Goal: Obtain resource: Download file/media

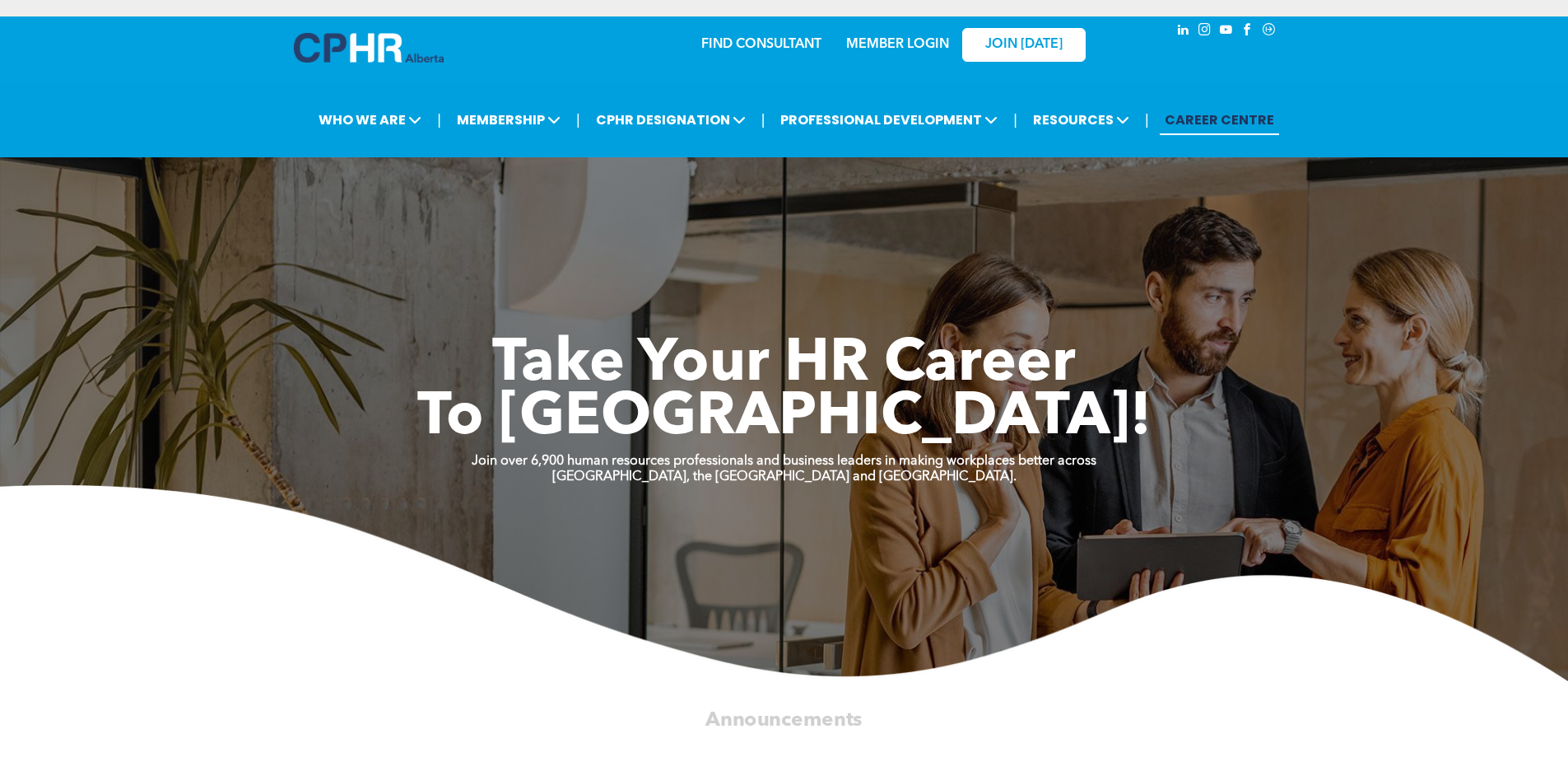
drag, startPoint x: 358, startPoint y: 9, endPoint x: 1389, endPoint y: 518, distance: 1149.8
click at [1389, 518] on img at bounding box center [784, 583] width 1568 height 196
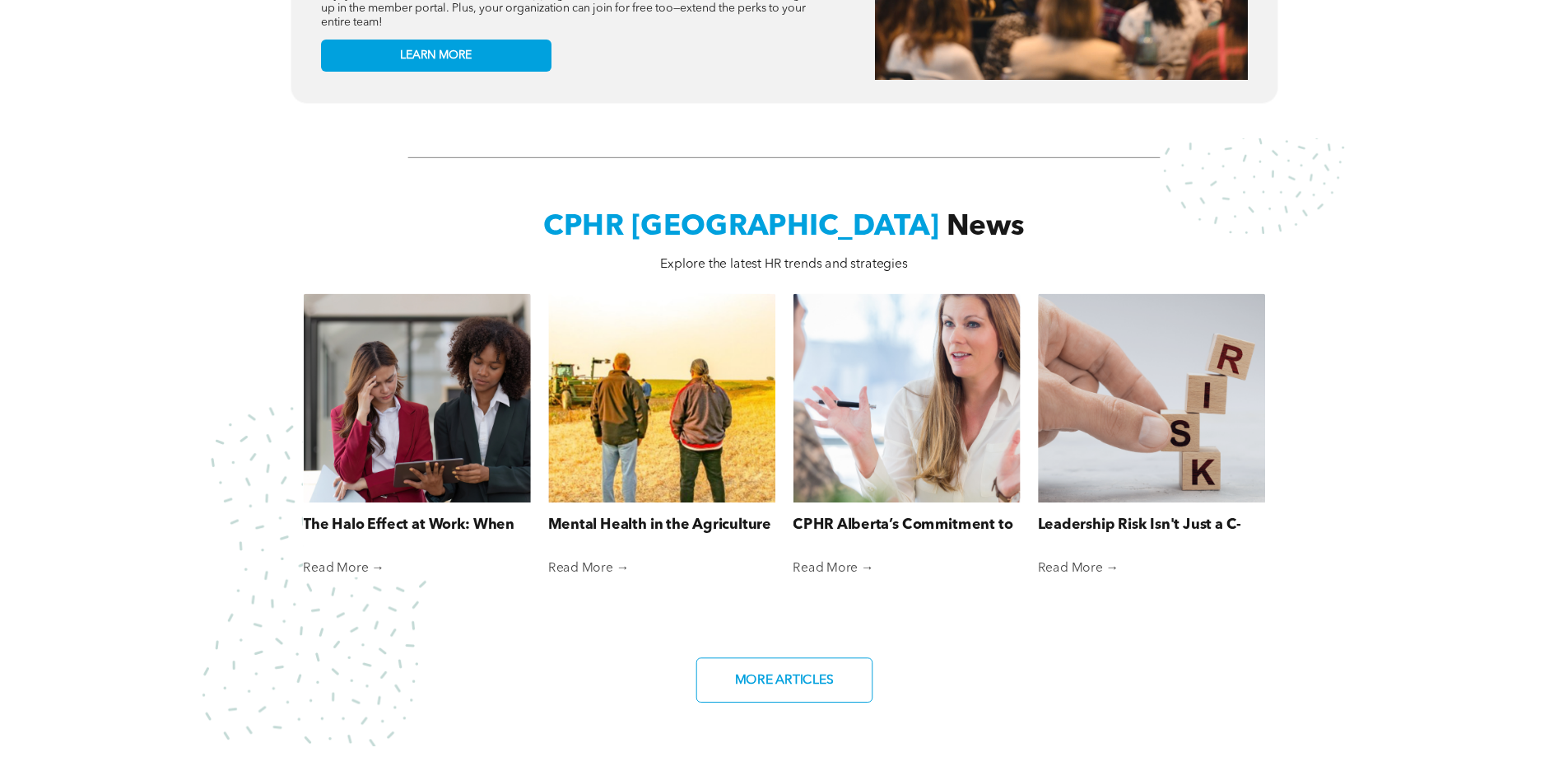
scroll to position [988, 0]
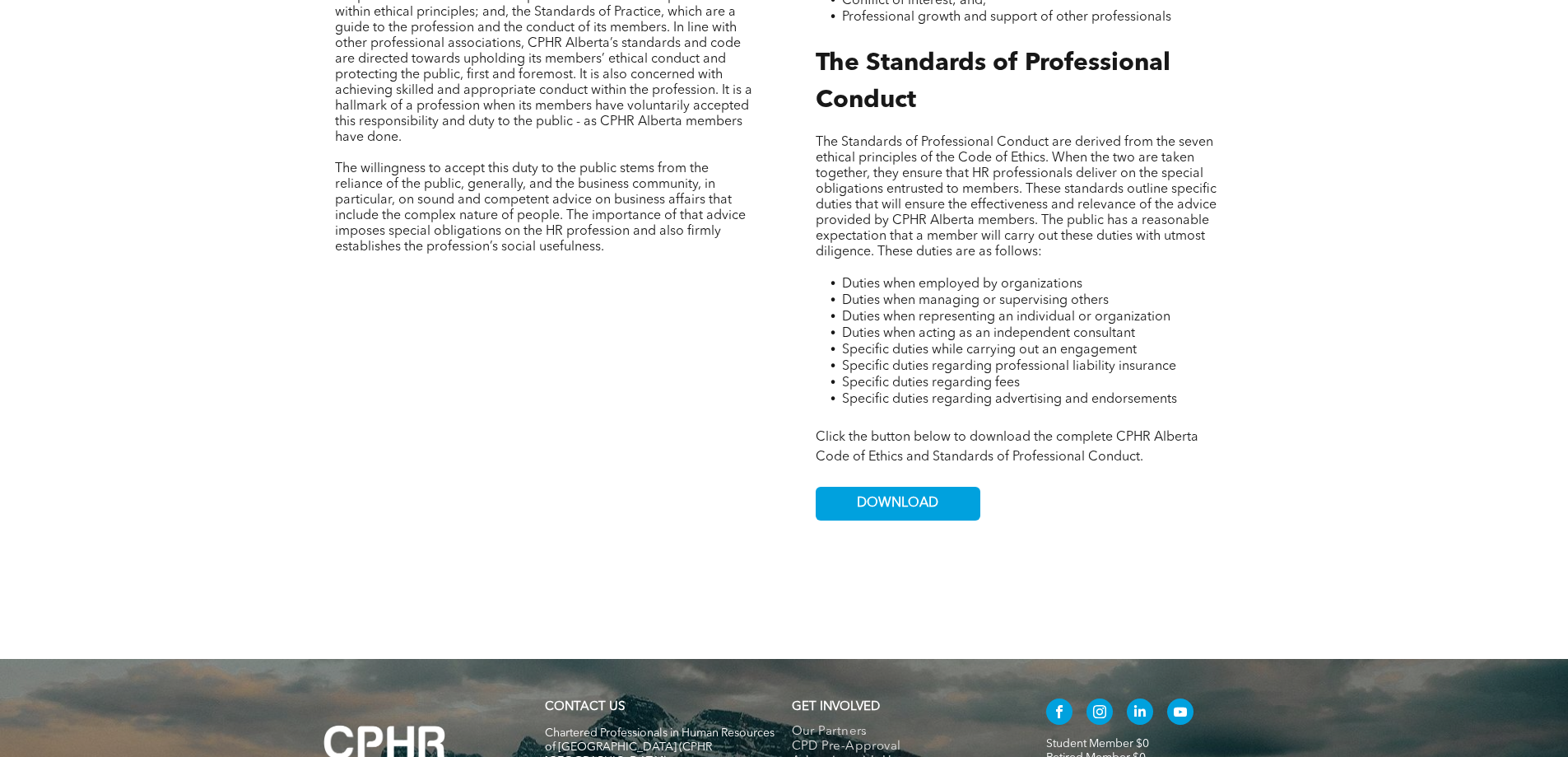
scroll to position [988, 0]
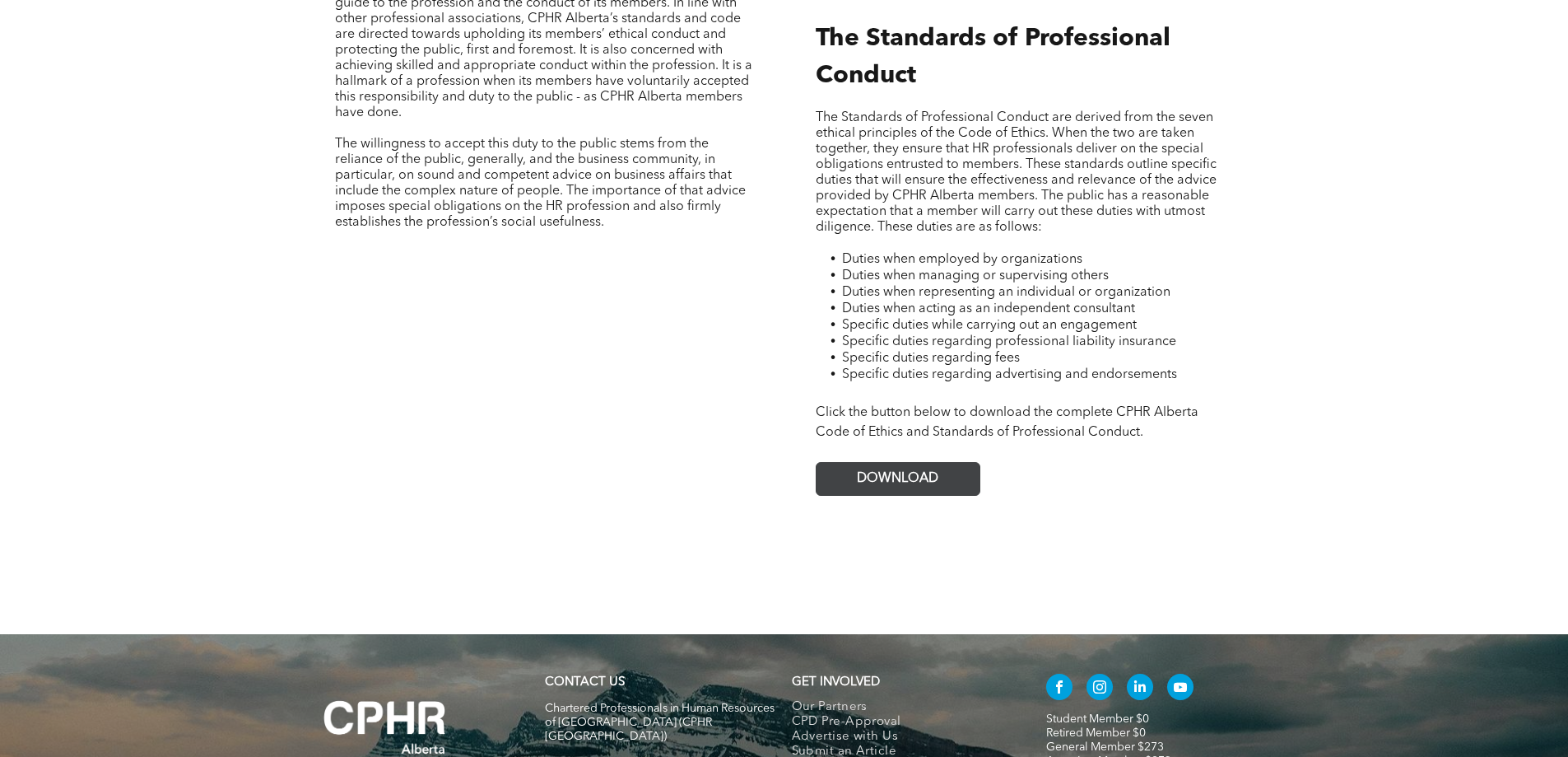
click at [944, 463] on link "DOWNLOAD" at bounding box center [897, 478] width 165 height 34
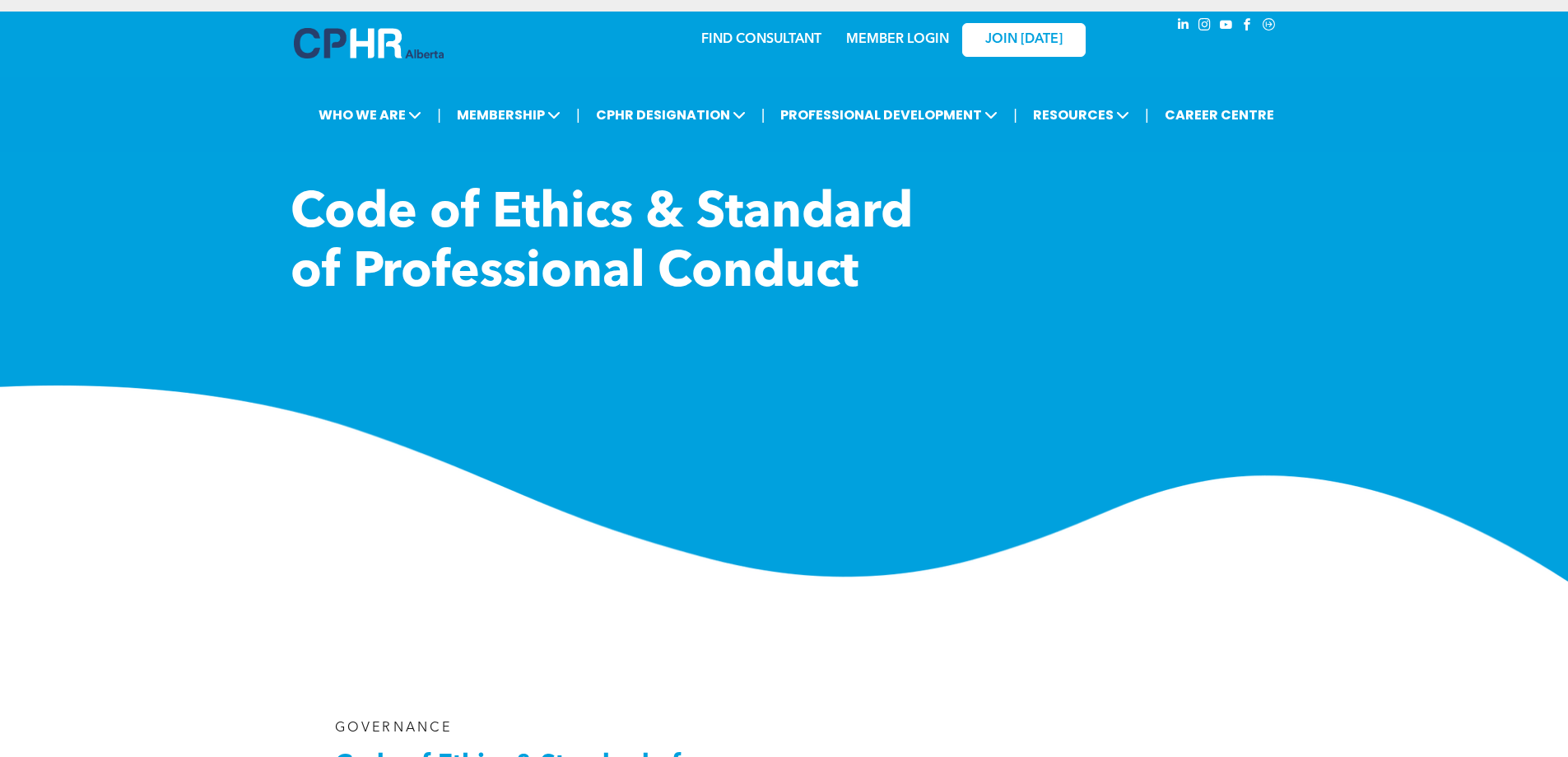
scroll to position [0, 0]
